Goal: Transaction & Acquisition: Download file/media

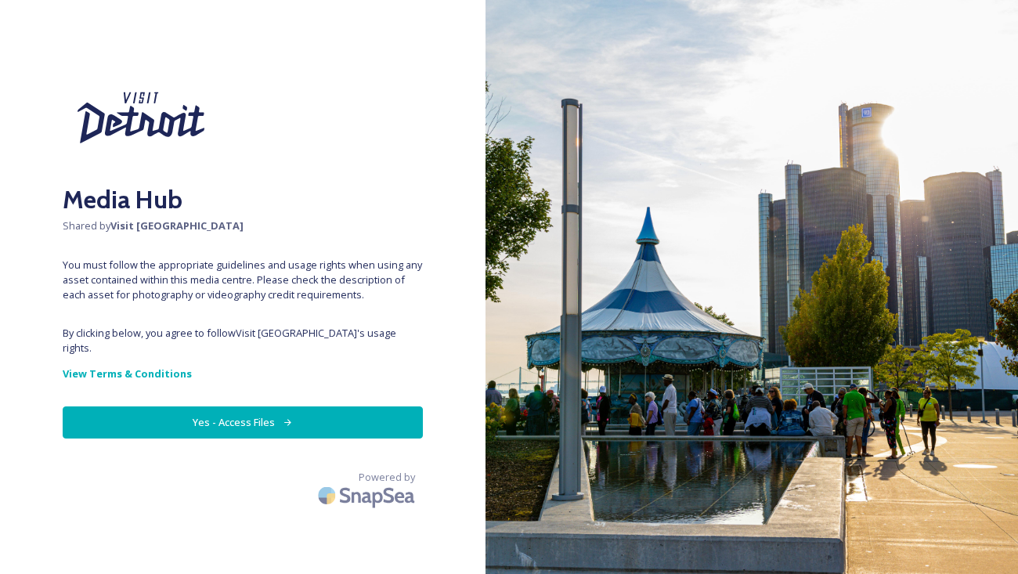
click at [298, 406] on button "Yes - Access Files" at bounding box center [243, 422] width 360 height 32
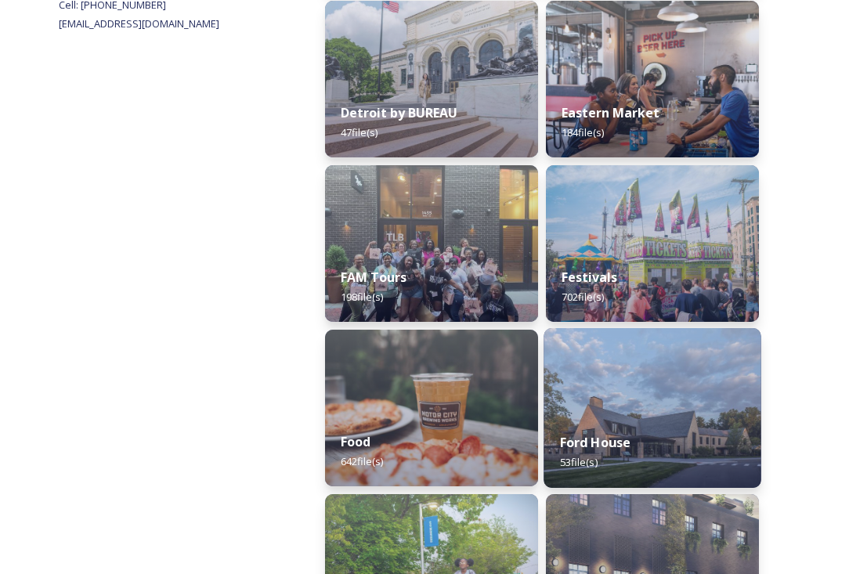
scroll to position [897, 0]
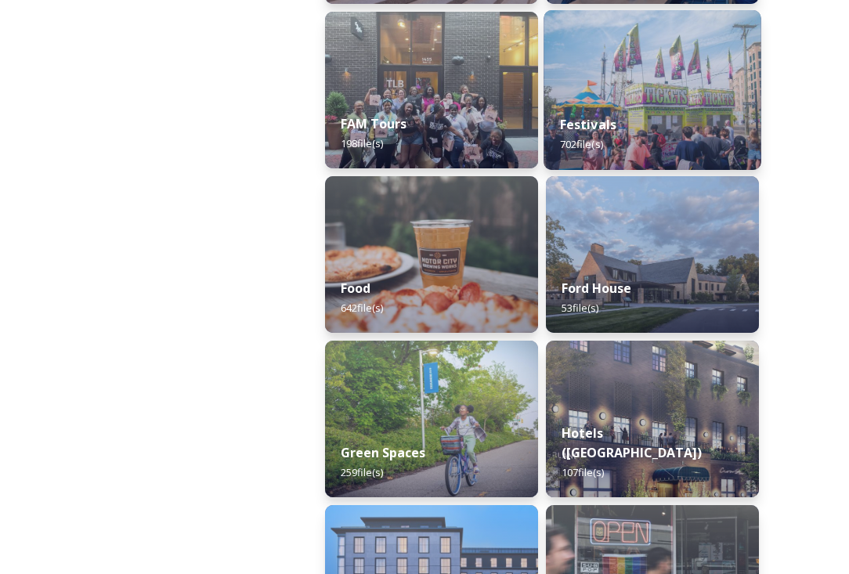
click at [633, 92] on img at bounding box center [651, 90] width 217 height 160
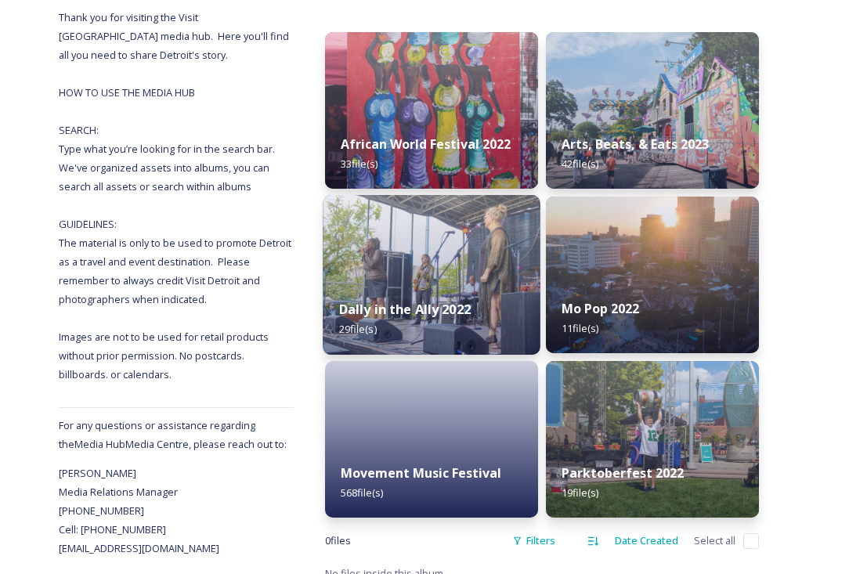
scroll to position [222, 0]
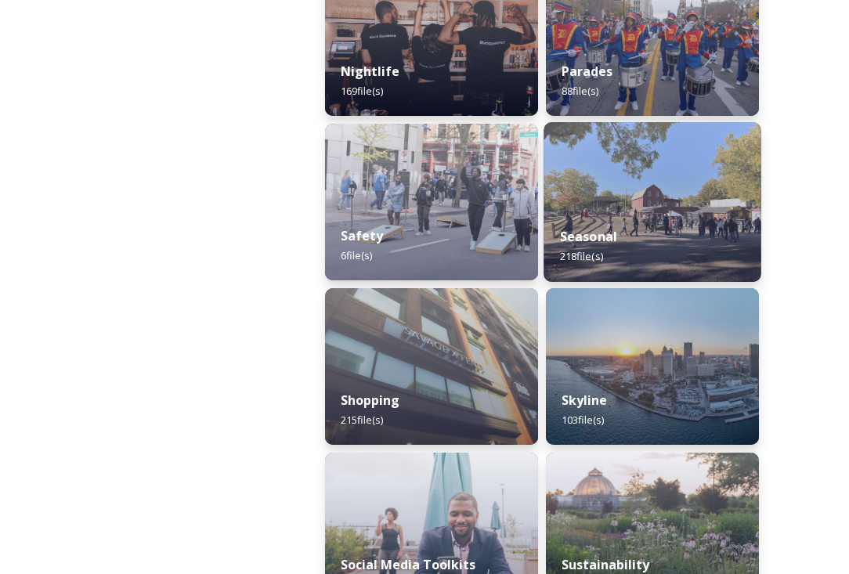
scroll to position [1965, 0]
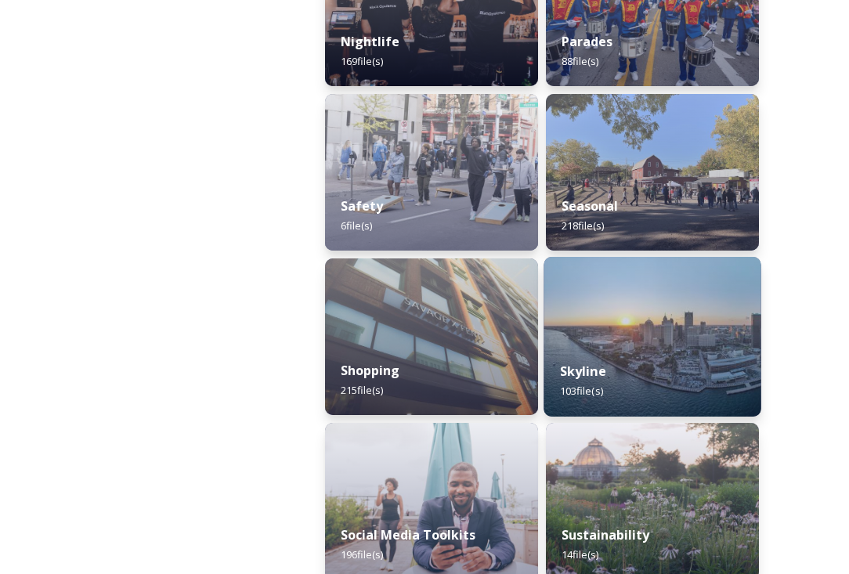
click at [583, 320] on img at bounding box center [651, 337] width 217 height 160
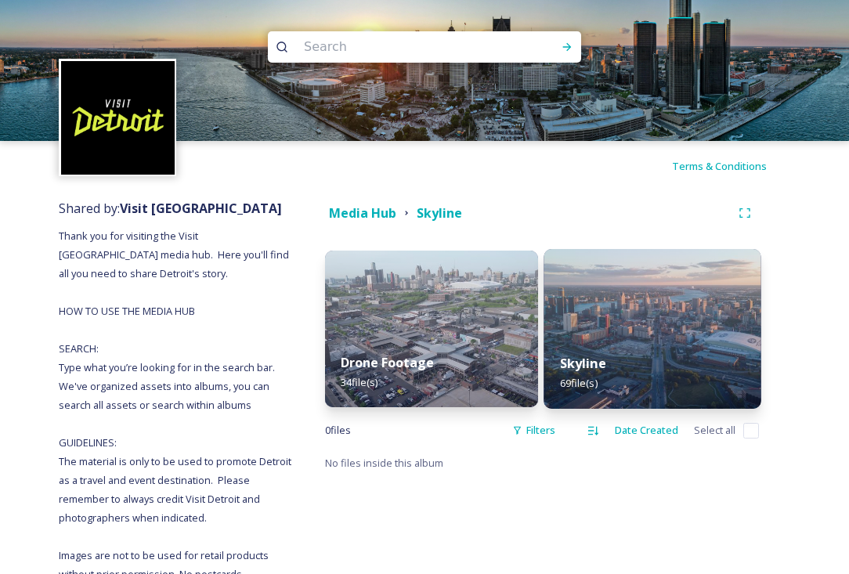
click at [623, 309] on img at bounding box center [651, 329] width 217 height 160
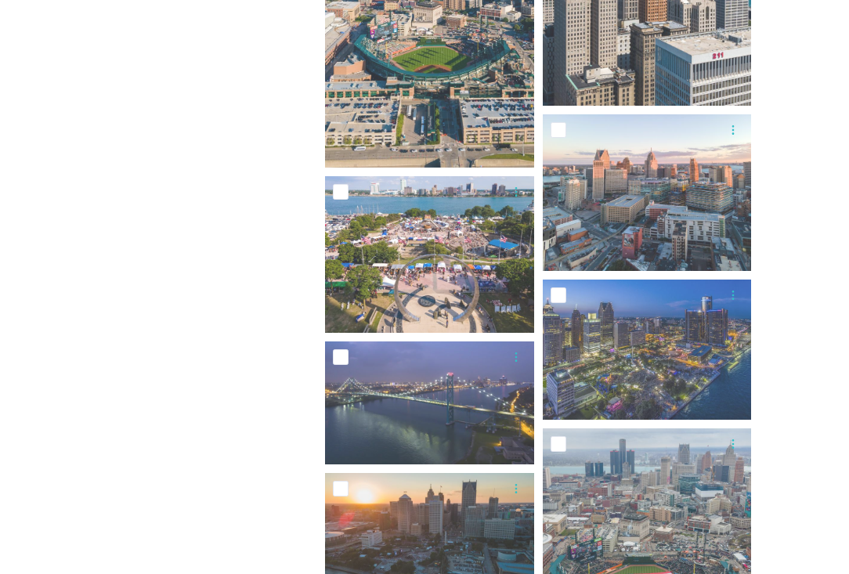
scroll to position [1219, 0]
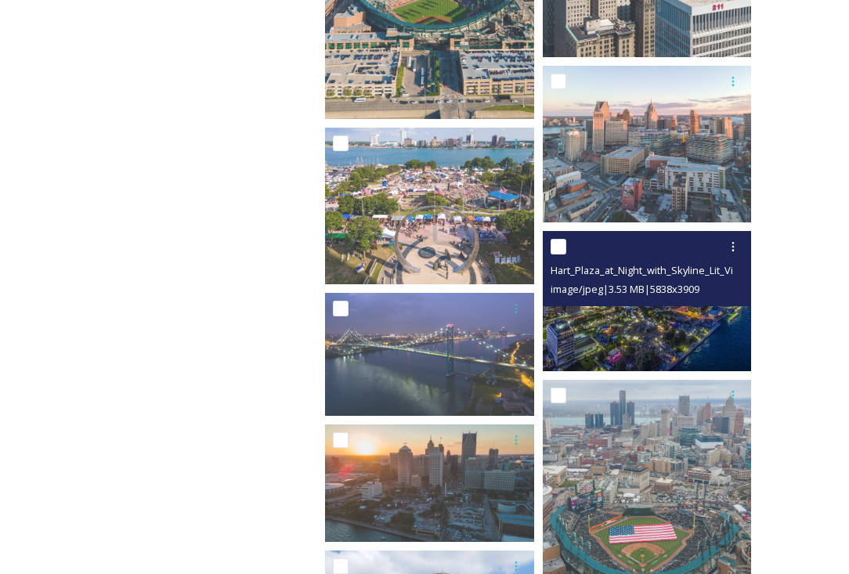
click at [646, 341] on img at bounding box center [647, 301] width 209 height 140
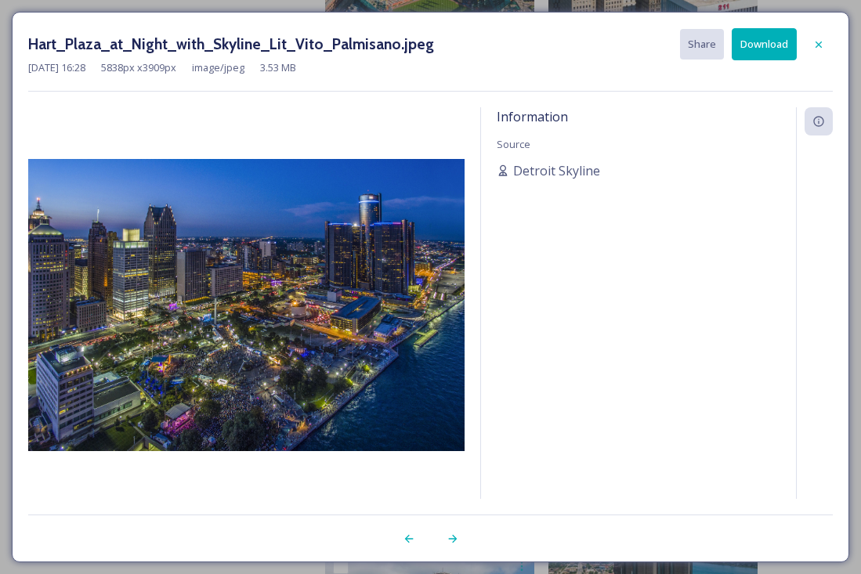
click at [786, 42] on button "Download" at bounding box center [763, 44] width 65 height 32
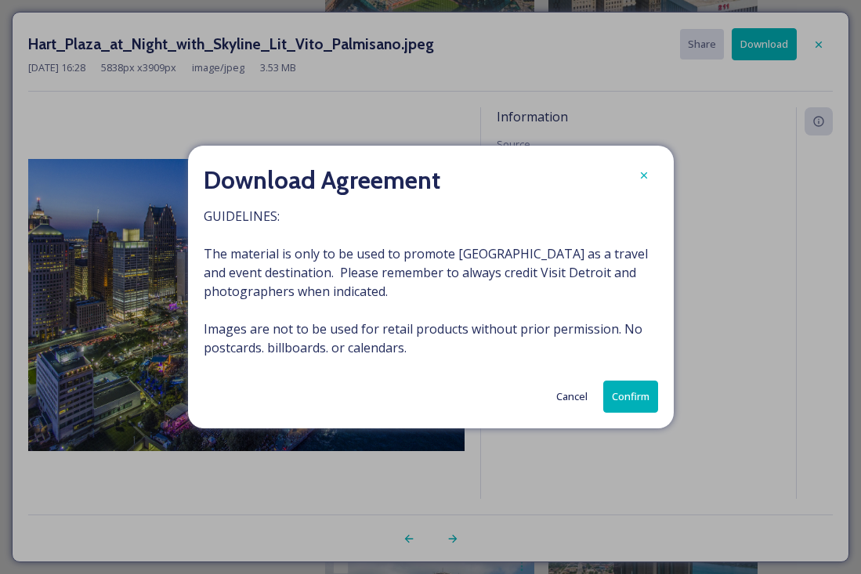
click at [636, 394] on button "Confirm" at bounding box center [630, 397] width 55 height 32
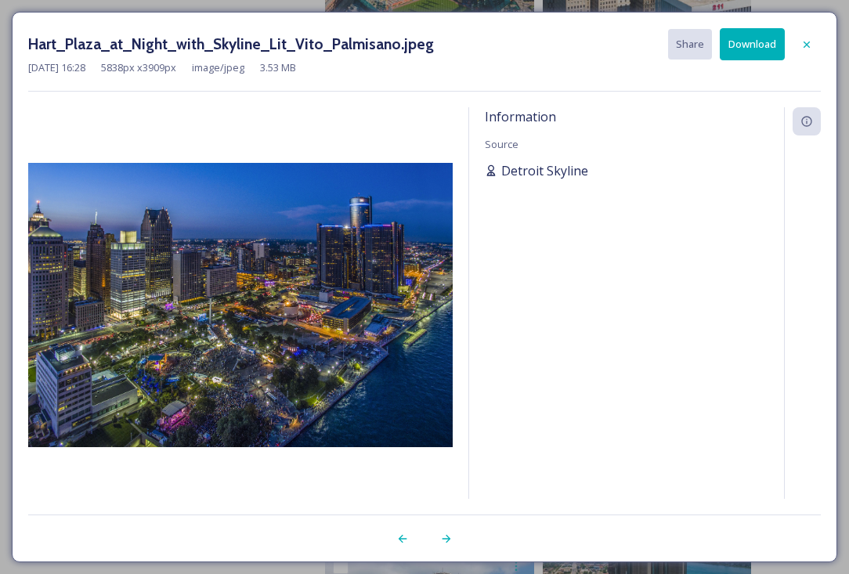
click at [692, 174] on div "Detroit Skyline" at bounding box center [626, 170] width 283 height 19
